Goal: Transaction & Acquisition: Subscribe to service/newsletter

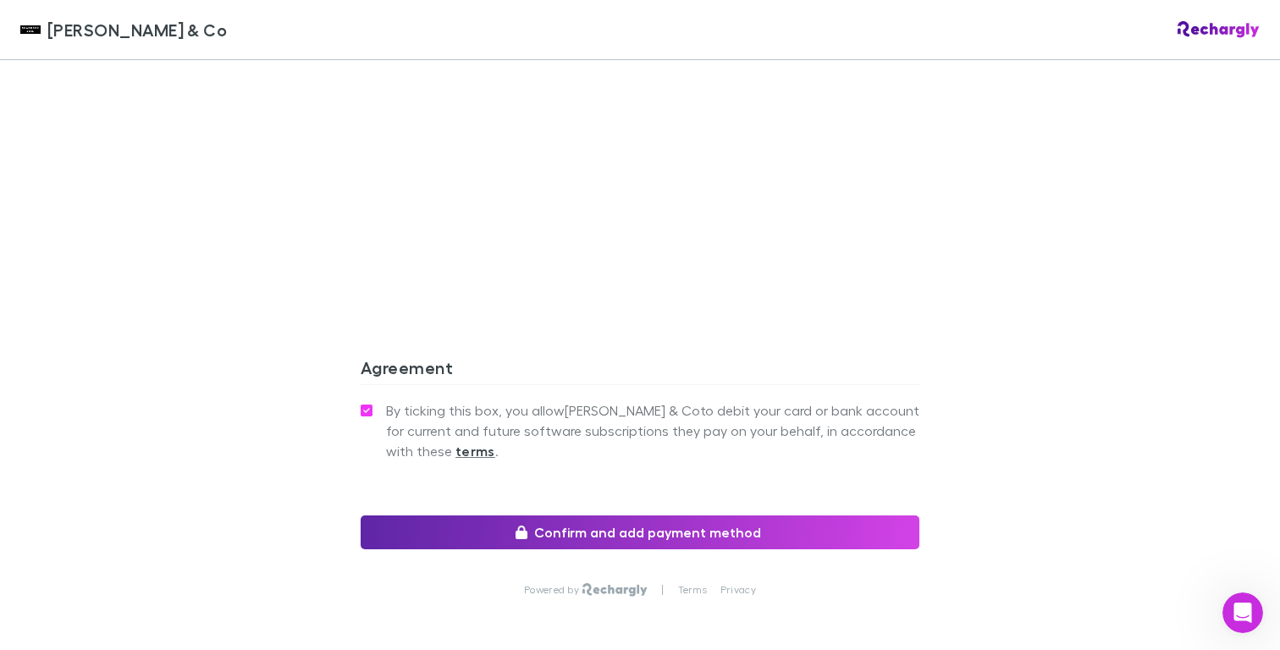
scroll to position [1505, 0]
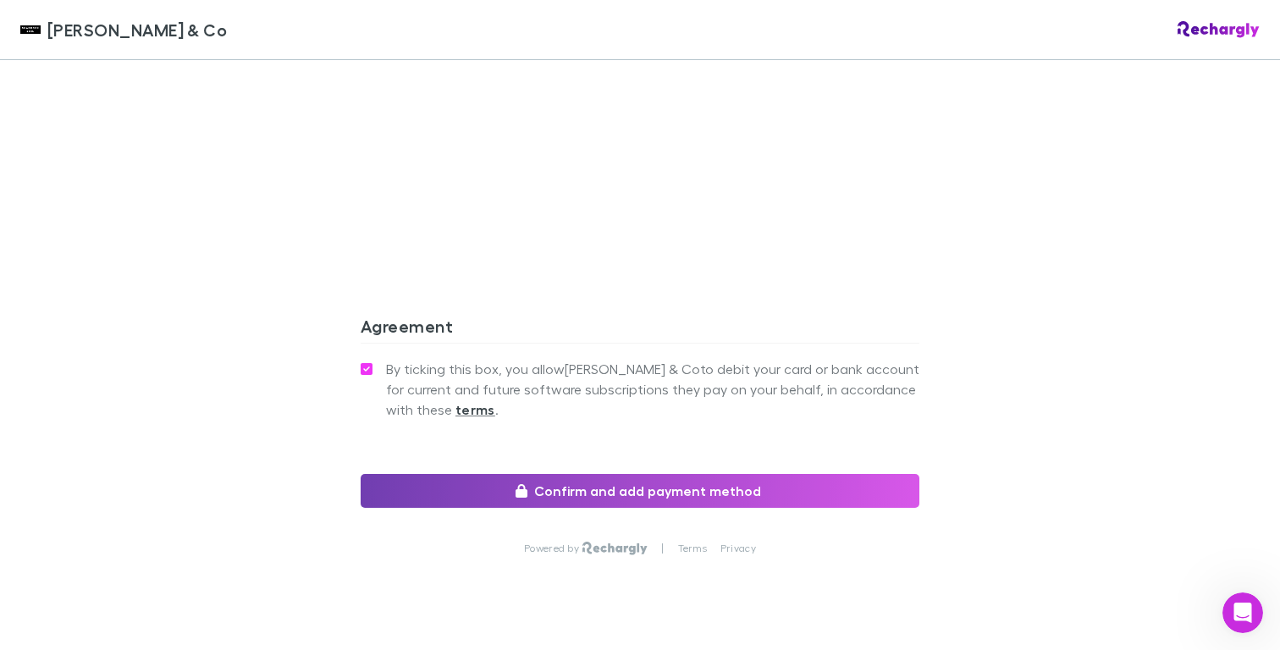
click at [654, 474] on button "Confirm and add payment method" at bounding box center [640, 491] width 559 height 34
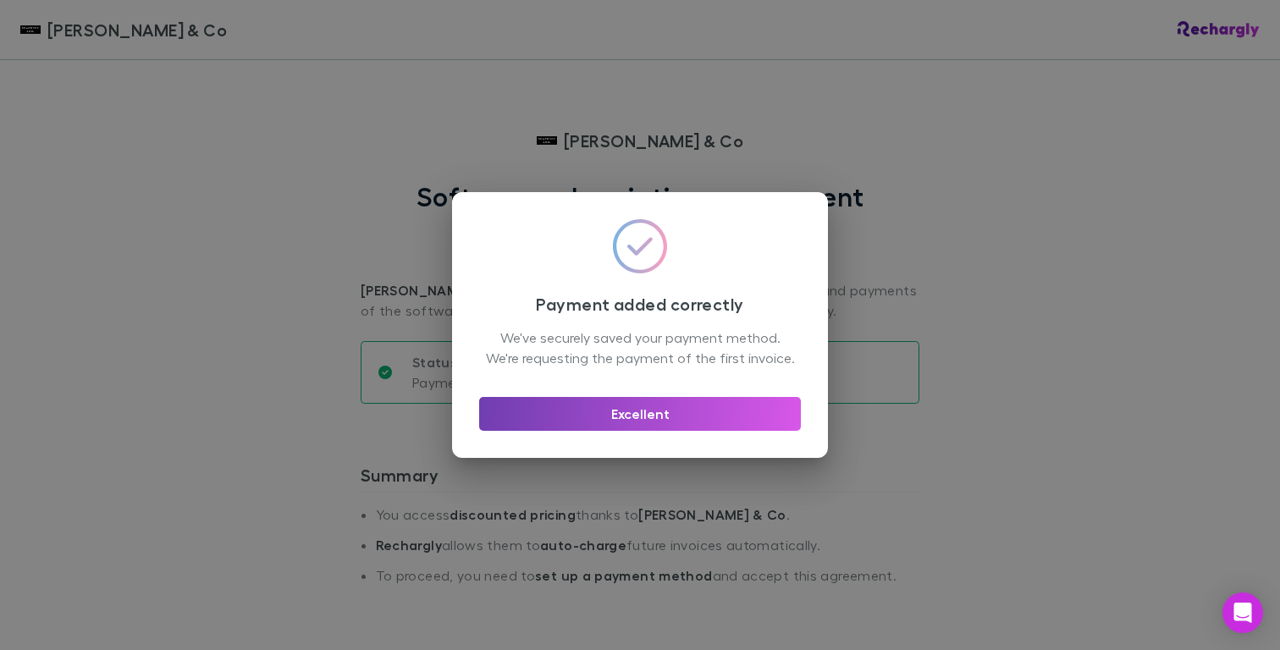
click at [648, 431] on button "Excellent" at bounding box center [640, 414] width 322 height 34
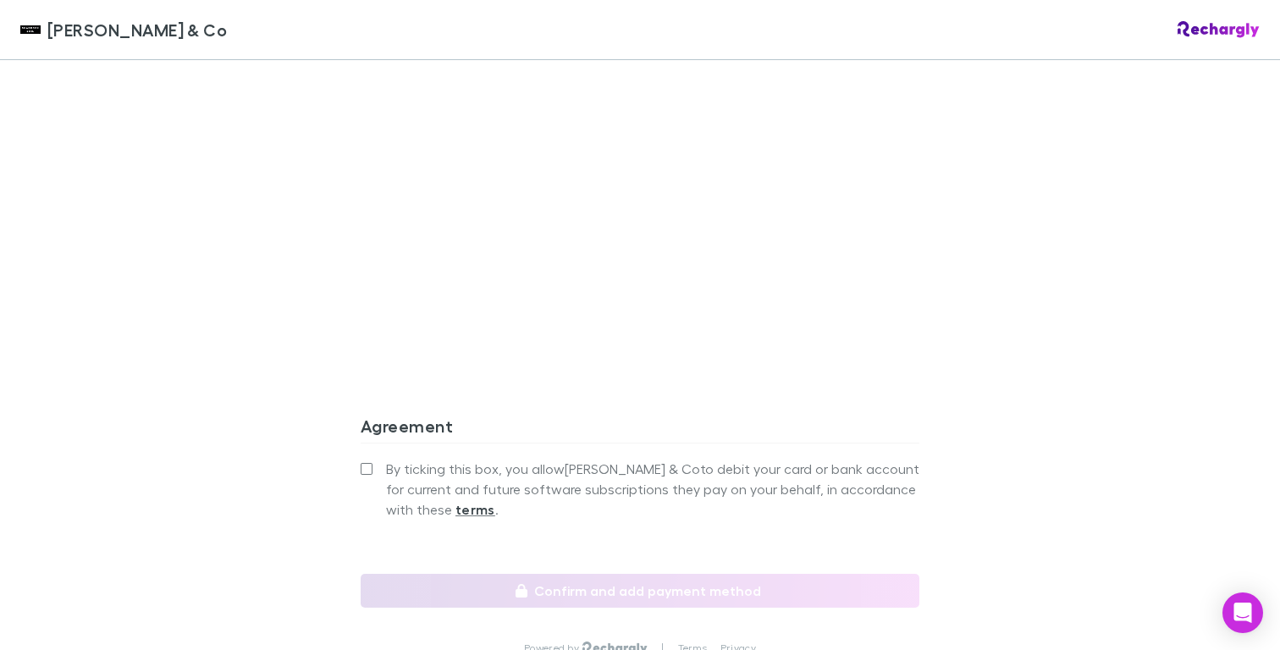
scroll to position [1411, 0]
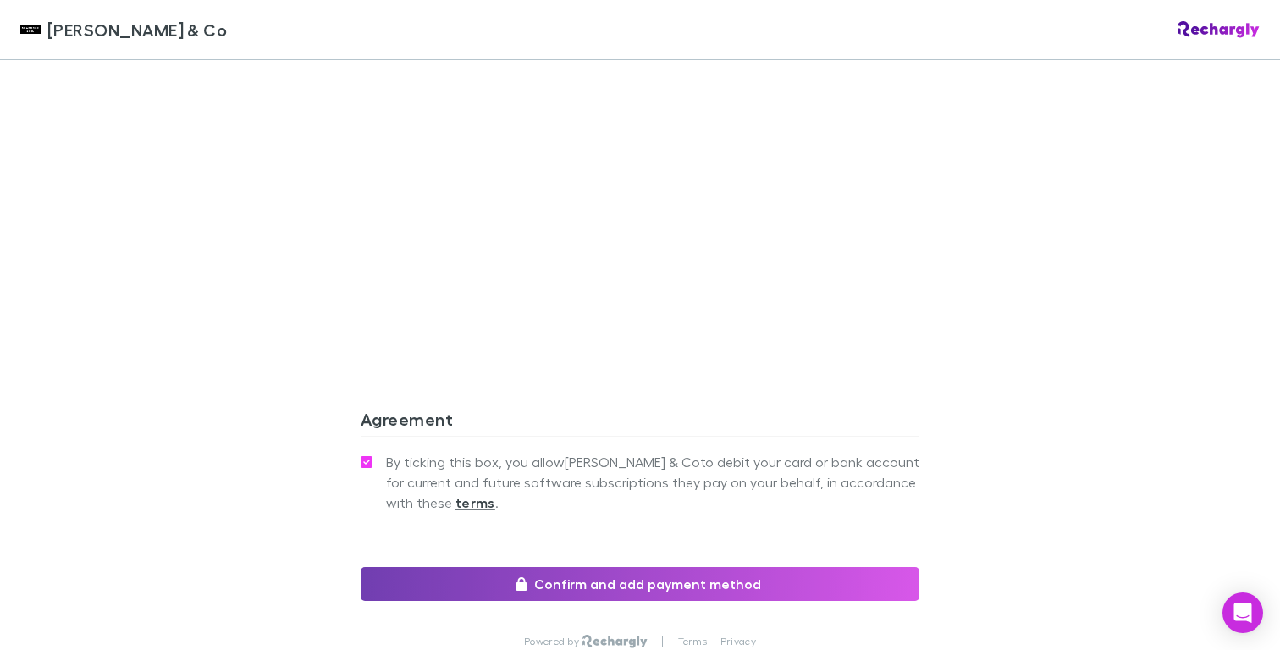
click at [637, 567] on button "Confirm and add payment method" at bounding box center [640, 584] width 559 height 34
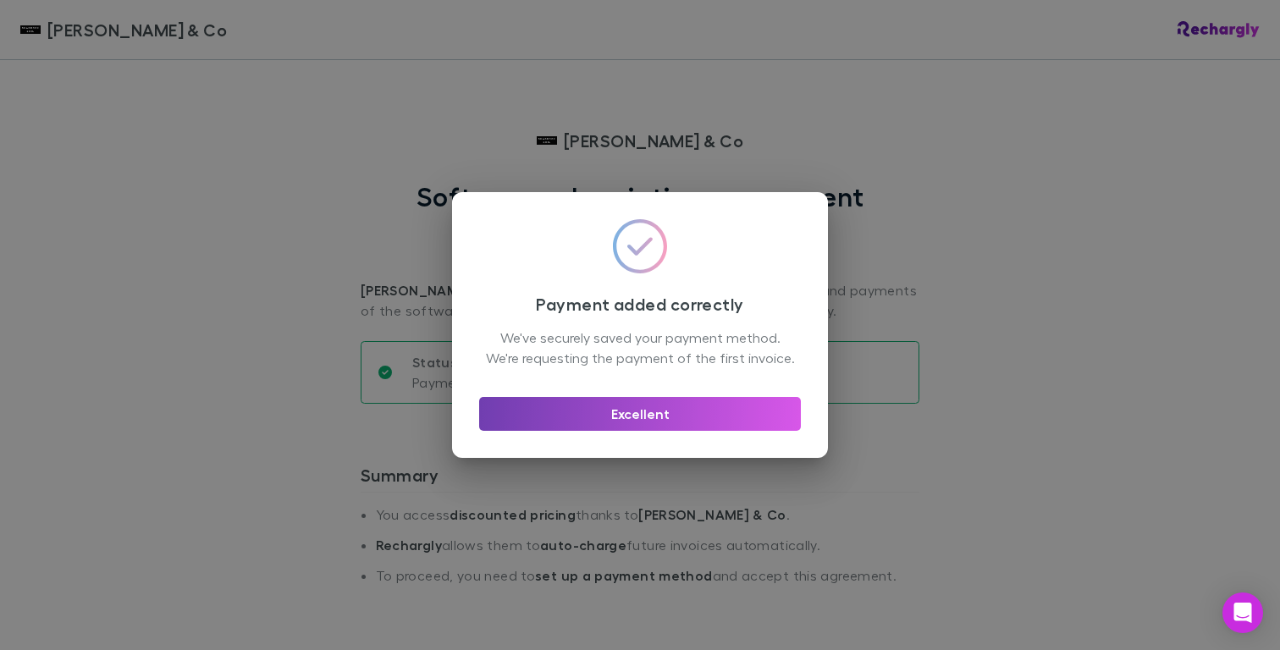
click at [650, 425] on button "Excellent" at bounding box center [640, 414] width 322 height 34
